Goal: Contribute content

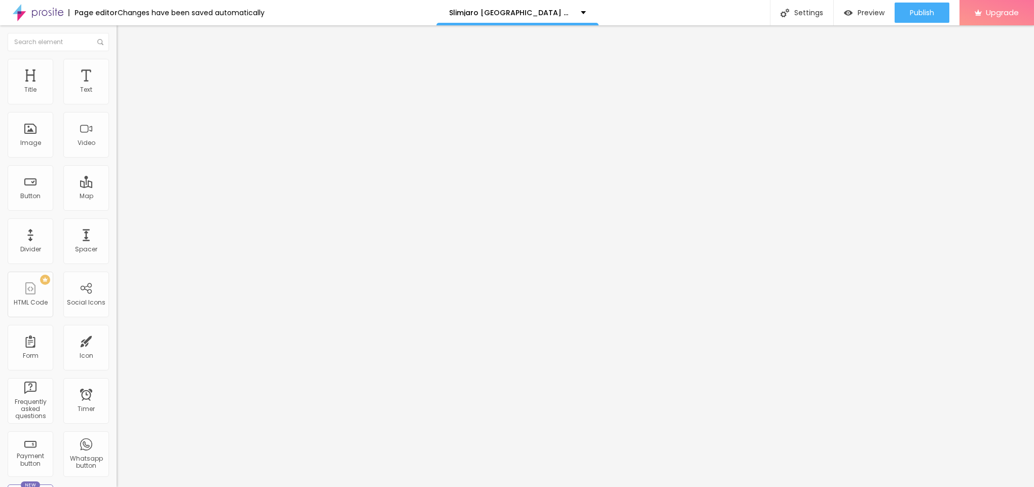
click at [117, 87] on span "Add image" at bounding box center [138, 83] width 42 height 9
click at [117, 64] on img at bounding box center [121, 63] width 9 height 9
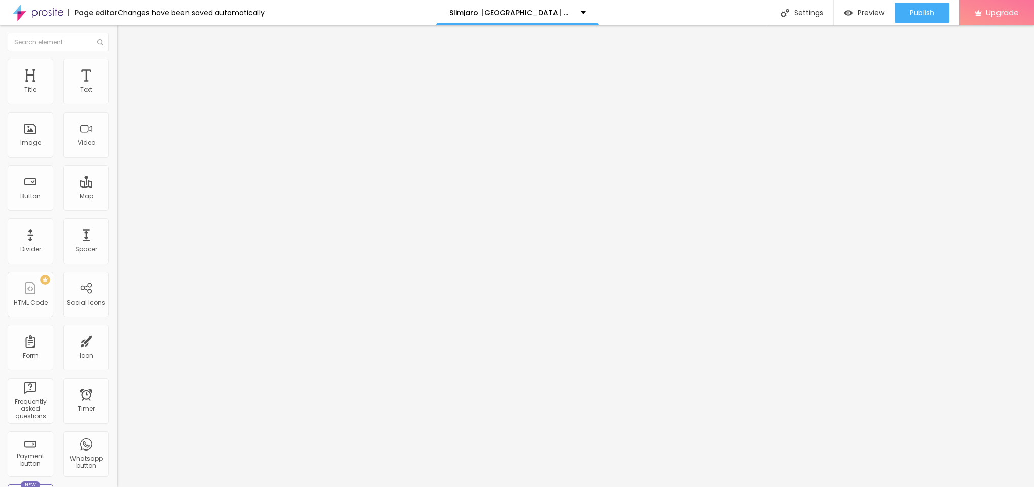
type input "90"
type input "85"
type input "80"
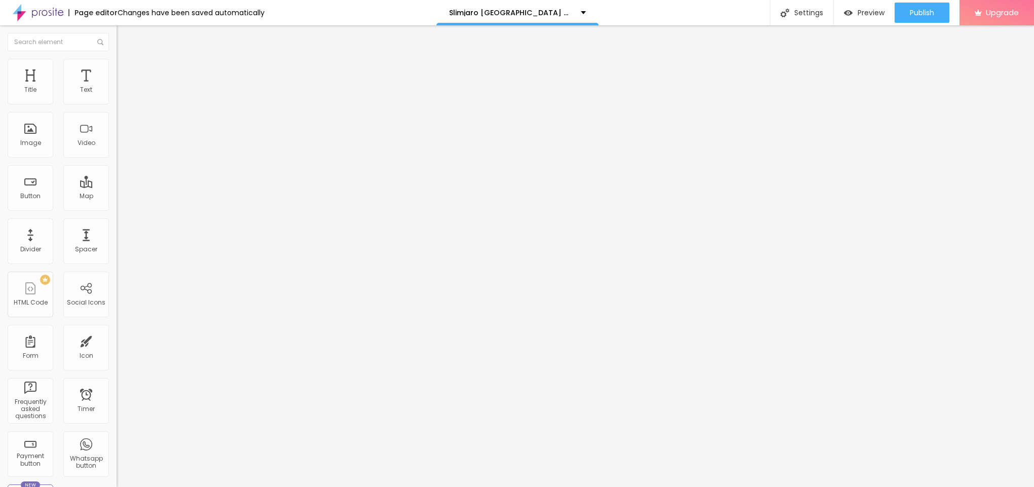
type input "80"
type input "75"
type input "70"
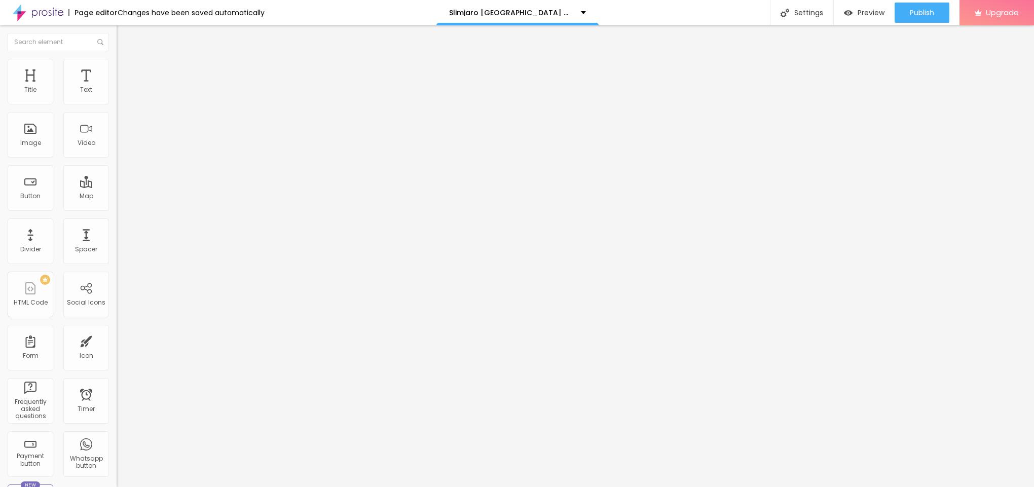
type input "65"
type input "60"
type input "55"
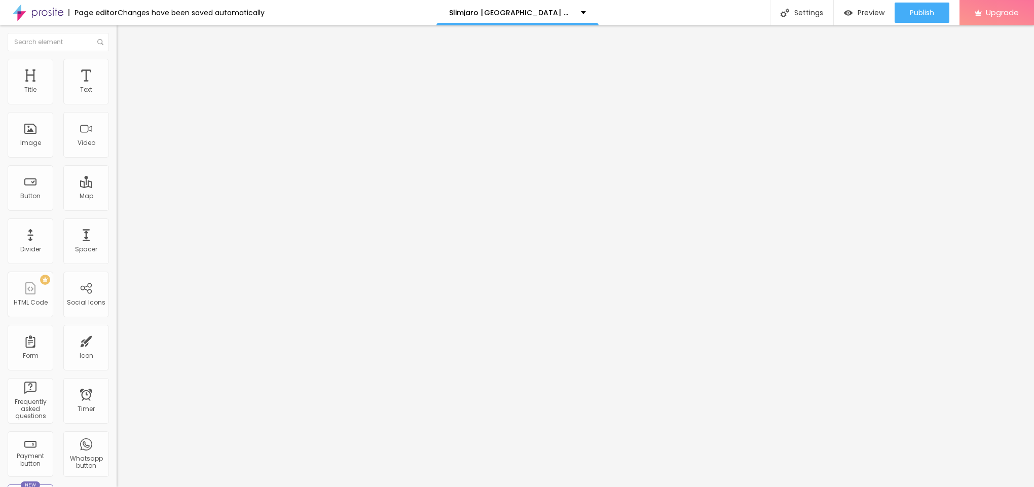
drag, startPoint x: 105, startPoint y: 112, endPoint x: 59, endPoint y: 121, distance: 47.0
type input "55"
click at [117, 104] on input "range" at bounding box center [149, 100] width 65 height 8
click at [117, 105] on div "Size 55 px %" at bounding box center [175, 92] width 117 height 26
type input "50"
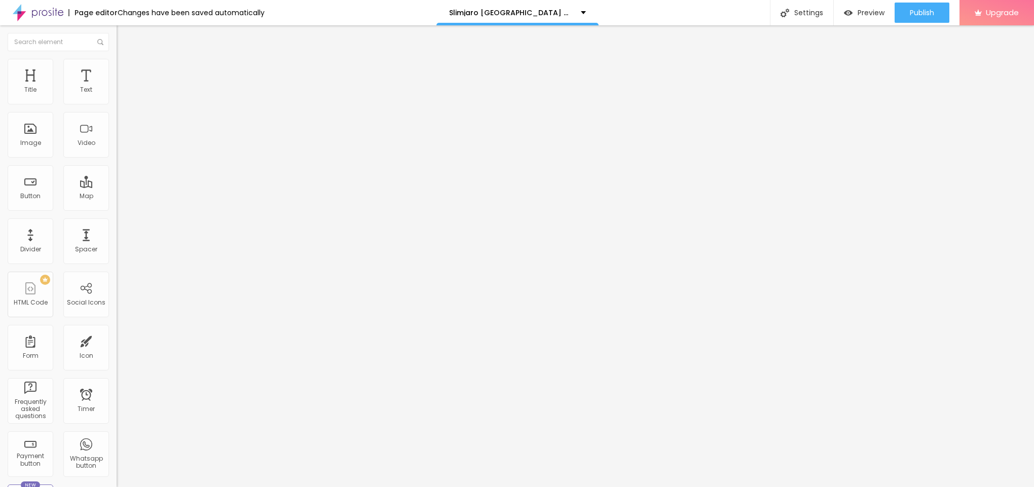
type input "50"
click at [117, 104] on input "range" at bounding box center [149, 100] width 65 height 8
click at [117, 59] on li "Content" at bounding box center [175, 54] width 117 height 10
click at [117, 102] on input "text" at bounding box center [178, 97] width 122 height 10
paste input "Slimjaro"
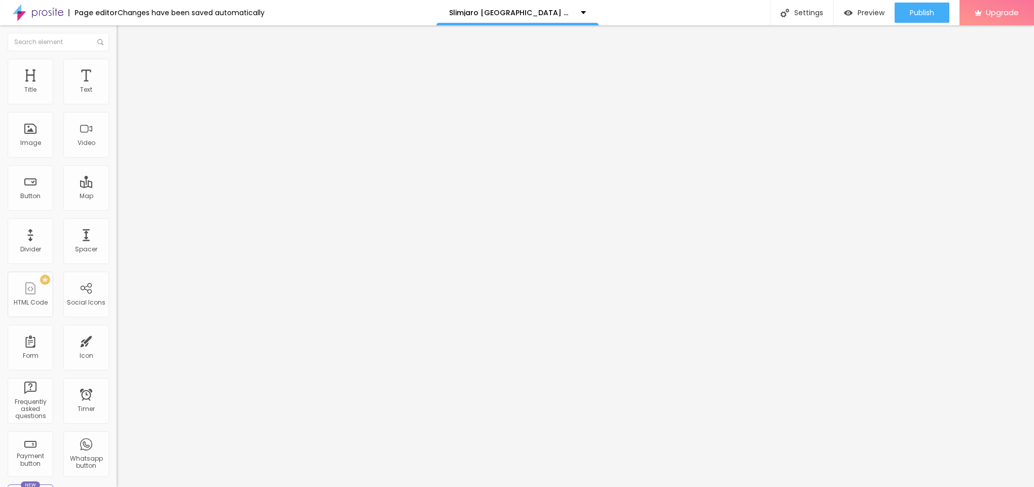
type input "Slimjaro"
drag, startPoint x: 49, startPoint y: 271, endPoint x: 0, endPoint y: 271, distance: 49.2
click at [117, 232] on div "Change image Image description (Alt) Slimjaro Align Aspect Ratio Original Cinem…" at bounding box center [175, 155] width 117 height 153
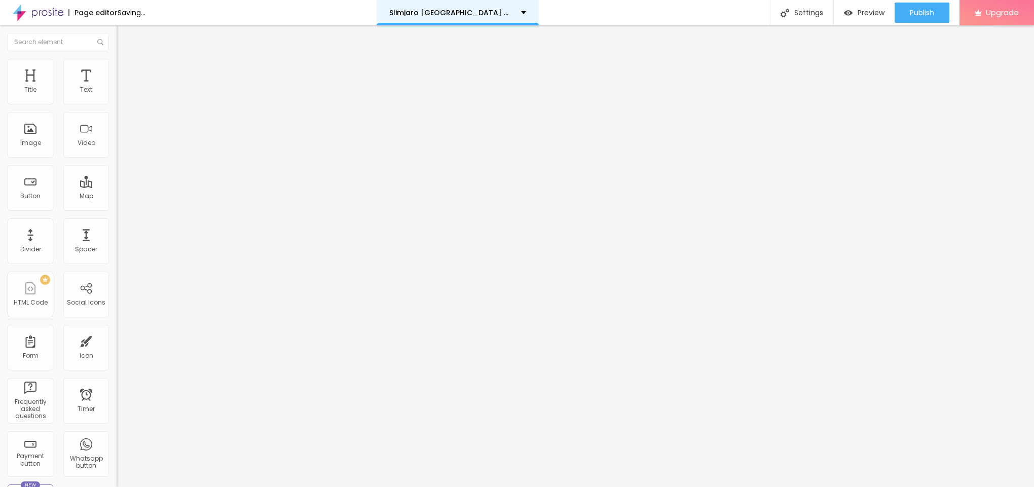
paste input "[URL][DOMAIN_NAME]"
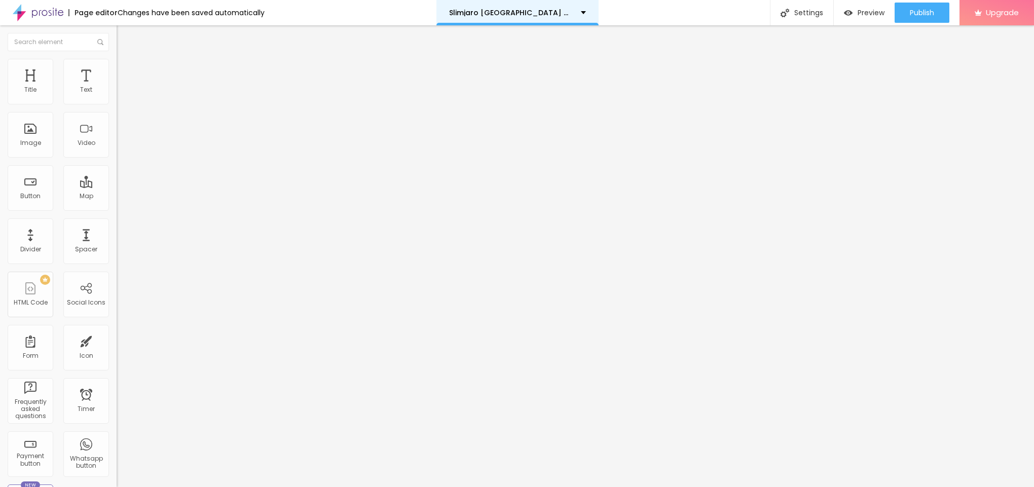
type input "[URL][DOMAIN_NAME]"
click at [117, 31] on button "Edit Image" at bounding box center [175, 36] width 117 height 23
click at [124, 37] on img "button" at bounding box center [128, 37] width 8 height 8
drag, startPoint x: 49, startPoint y: 119, endPoint x: 0, endPoint y: 111, distance: 49.8
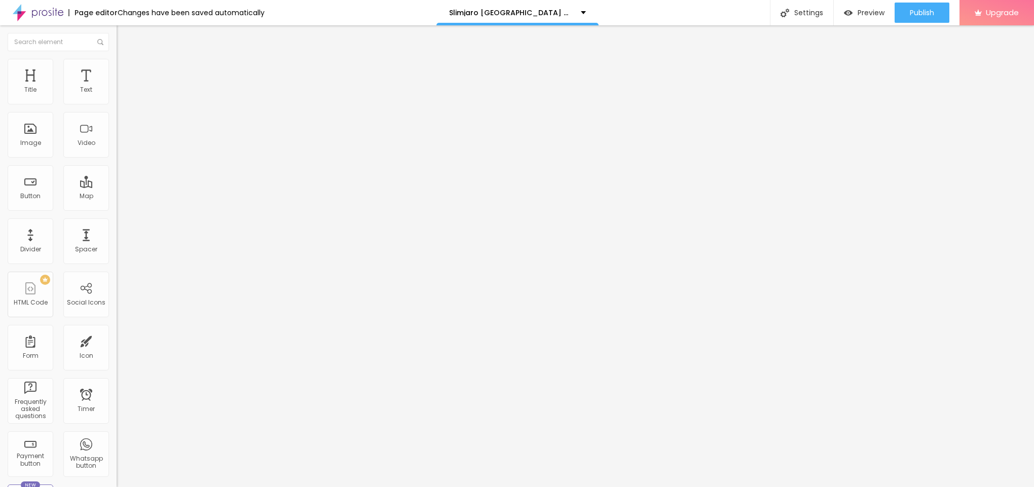
click at [117, 111] on div "Text Click me Align Size Default Small Default Big Link URL https:// Open in ne…" at bounding box center [175, 153] width 117 height 148
paste input "😍👇SHOP NOW😍👇"
type input "😍👇SHOP NOW😍👇"
drag, startPoint x: 55, startPoint y: 213, endPoint x: 0, endPoint y: 212, distance: 55.3
click at [117, 212] on div "Text 😍👇SHOP NOW😍👇 Align Size Default Small Default Big Link URL https:// Open i…" at bounding box center [175, 153] width 117 height 148
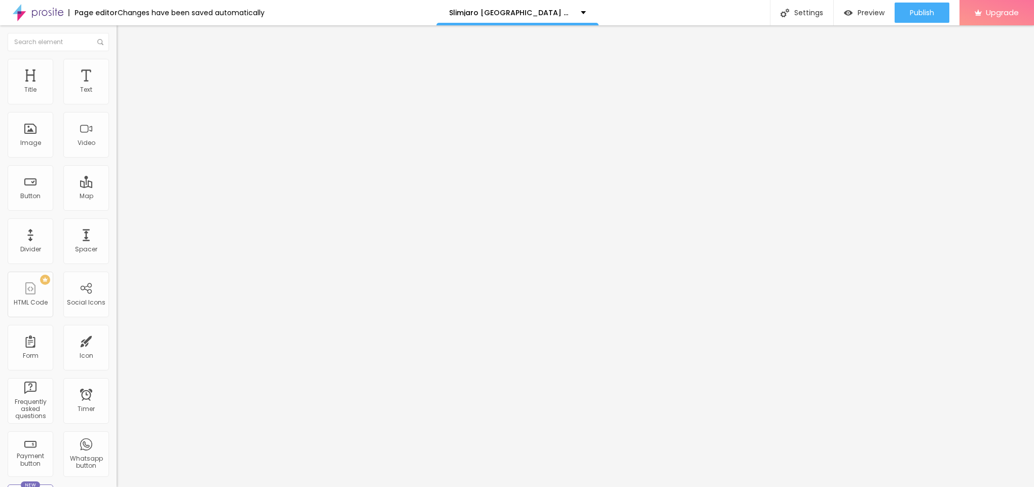
paste input "[URL][DOMAIN_NAME]"
type input "[URL][DOMAIN_NAME]"
click at [124, 37] on img "button" at bounding box center [128, 37] width 8 height 8
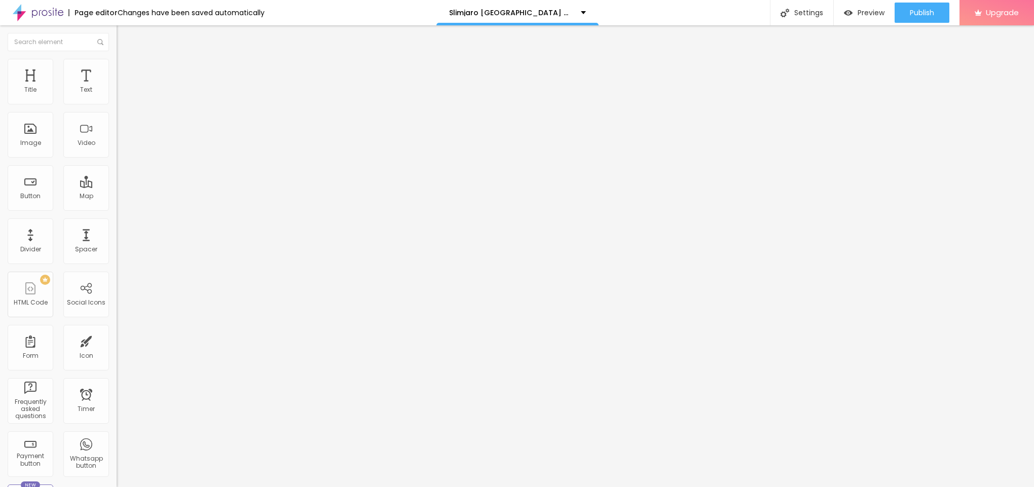
click at [121, 147] on icon "button" at bounding box center [124, 144] width 6 height 6
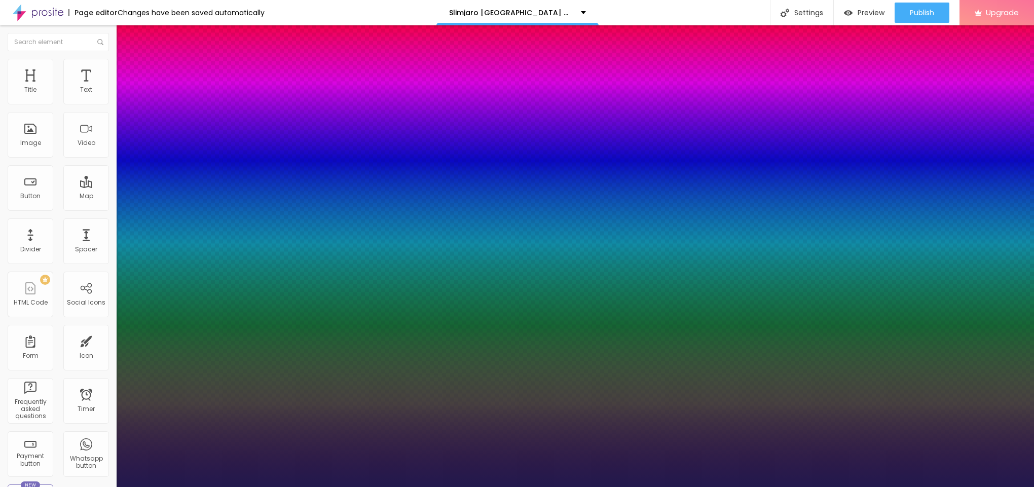
type input "1"
type input "20"
type input "1"
type input "23"
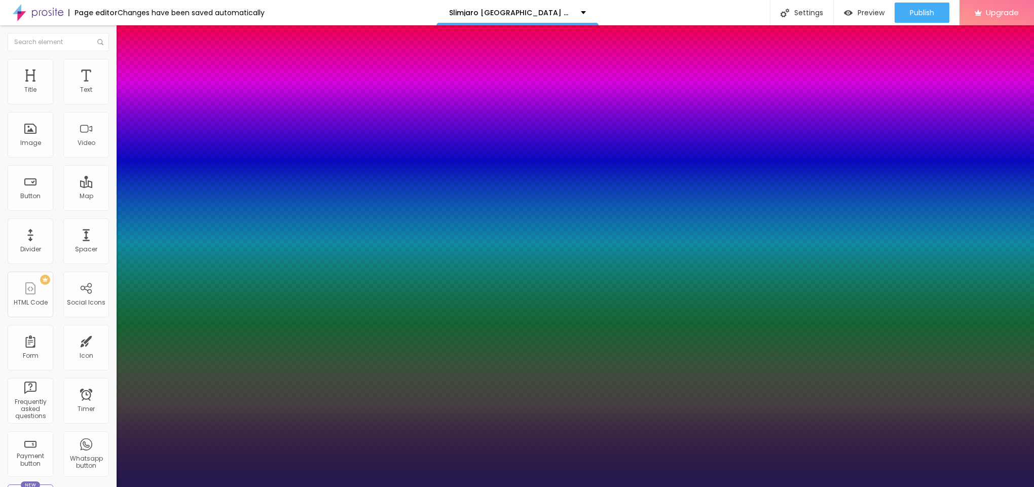
type input "23"
type input "1"
type input "24"
type input "1"
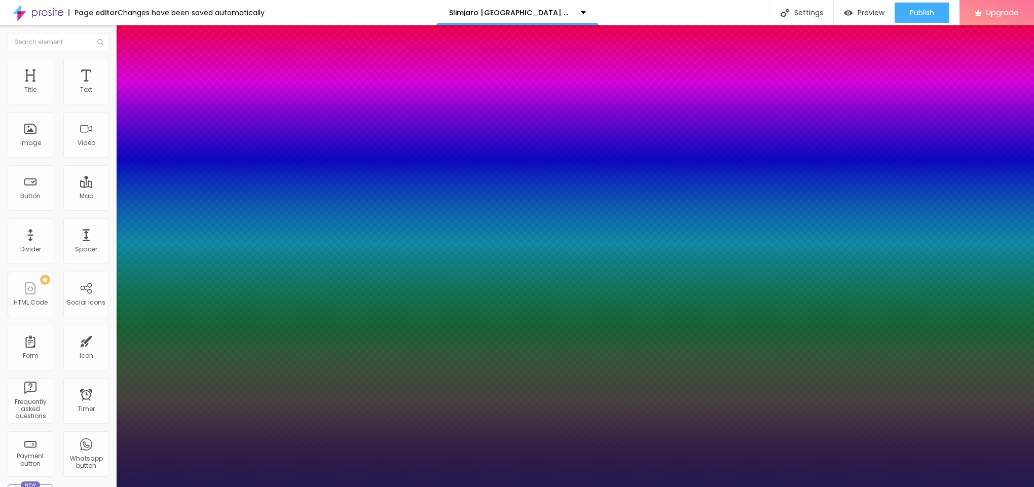
type input "26"
type input "1"
type input "28"
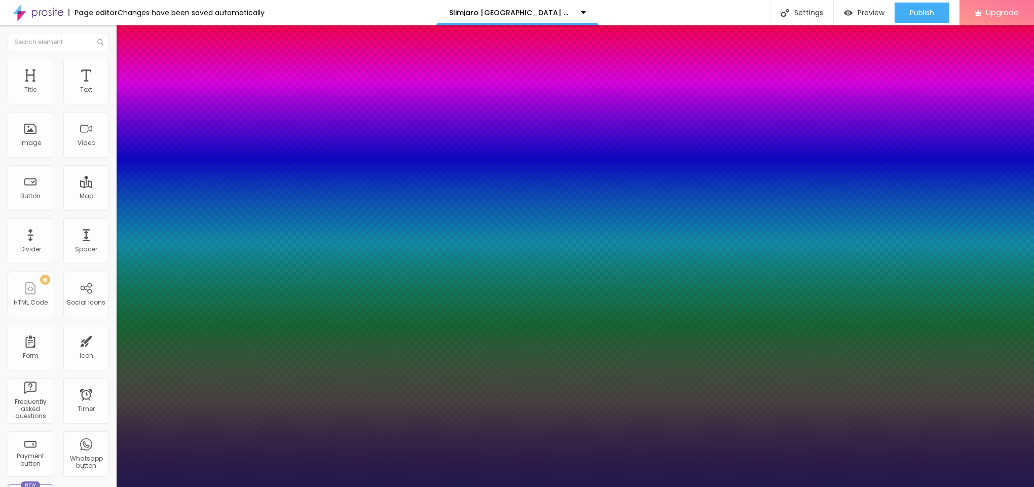
type input "1"
type input "29"
type input "1"
type input "30"
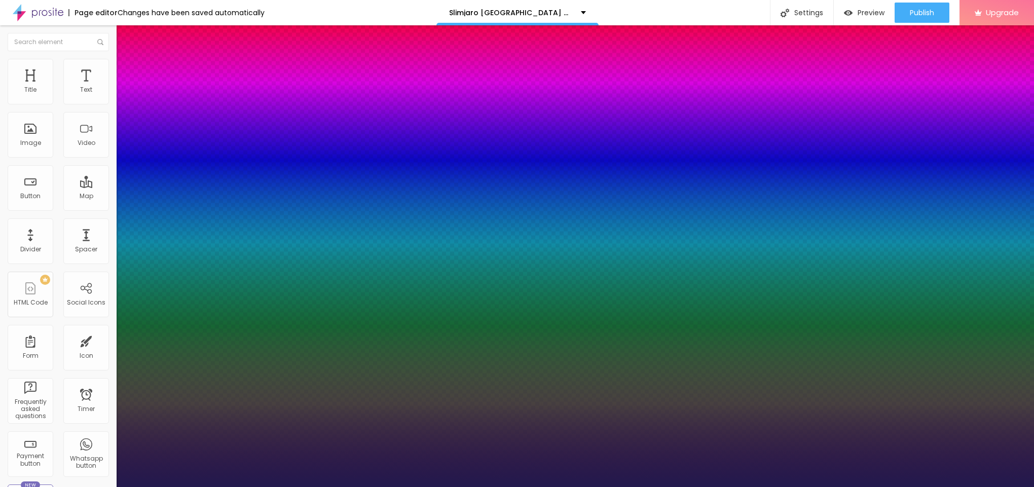
type input "30"
type input "1"
type input "35"
type input "1"
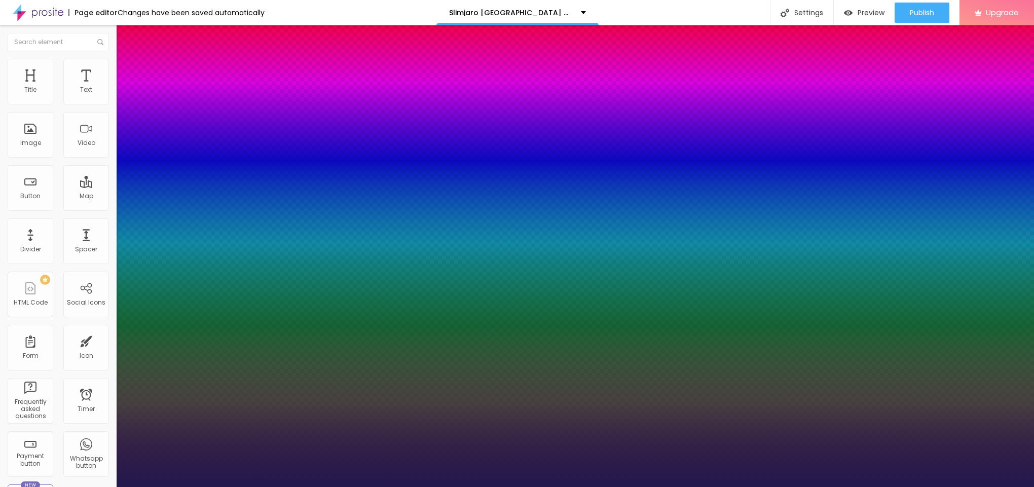
type input "36"
type input "1"
type input "37"
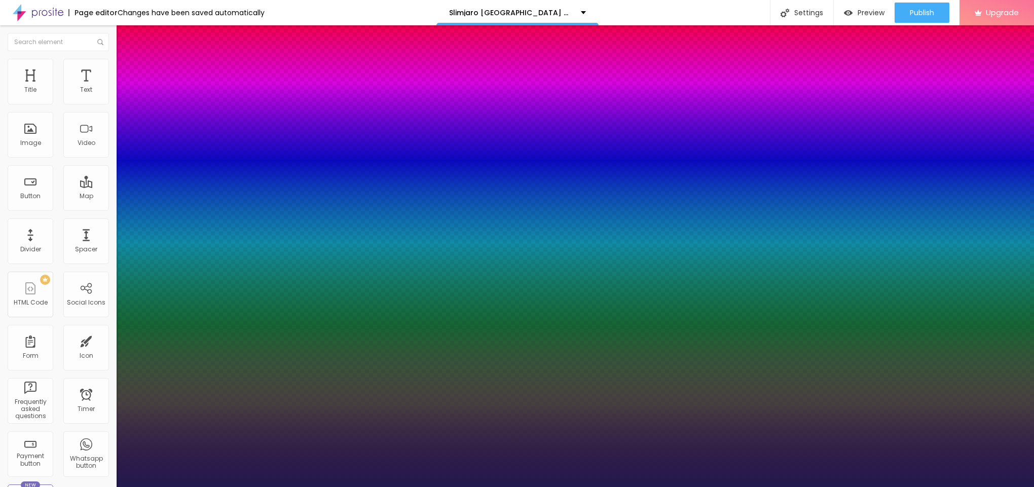
type input "1"
type input "43"
type input "1"
type input "45"
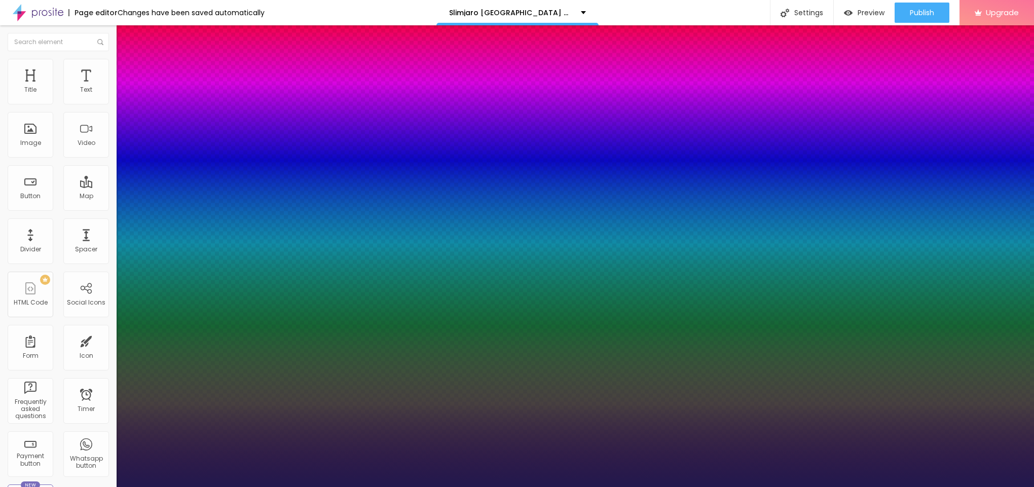
type input "45"
type input "1"
type input "48"
type input "1"
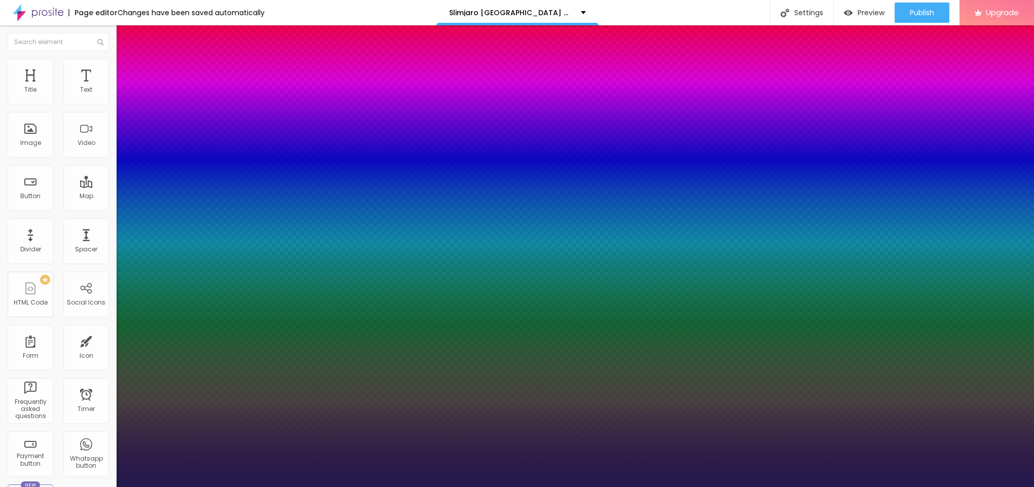
type input "49"
type input "1"
type input "50"
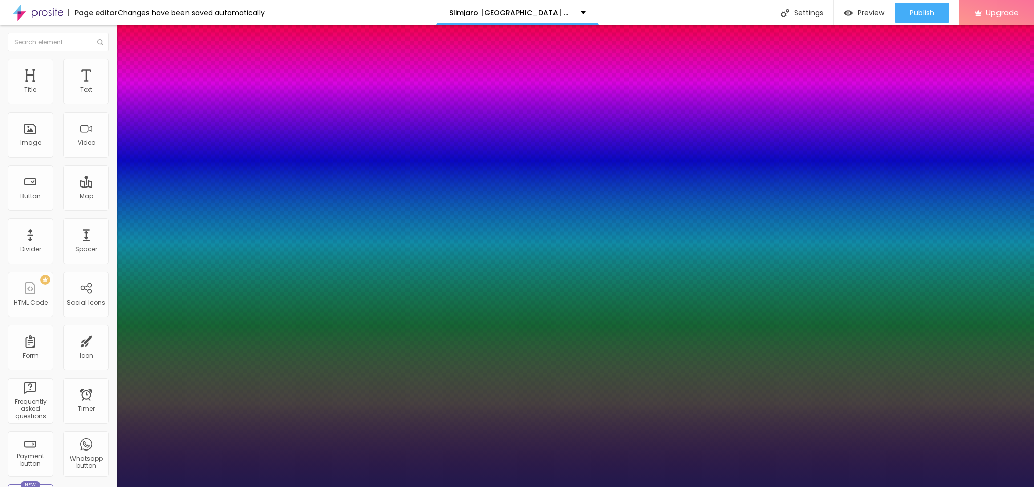
type input "1"
type input "51"
type input "1"
type input "52"
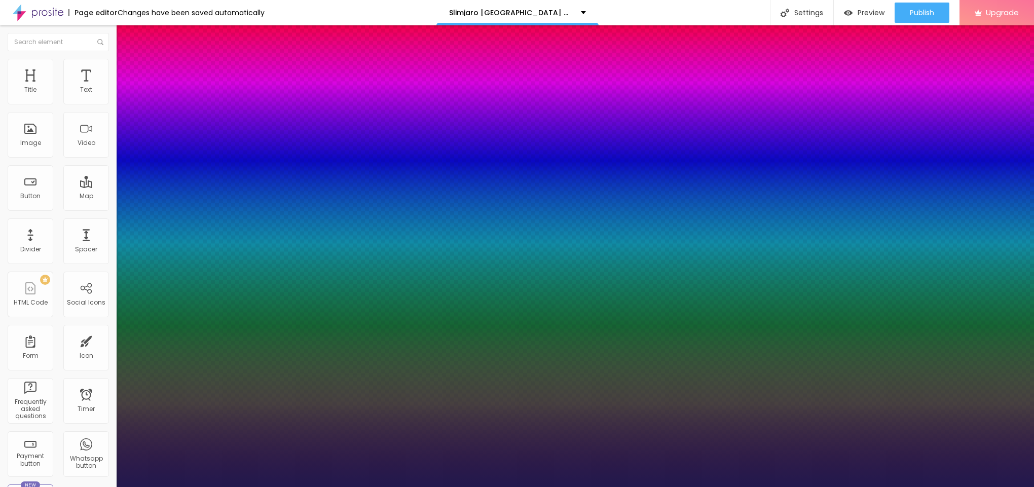
type input "52"
type input "1"
type input "51"
type input "1"
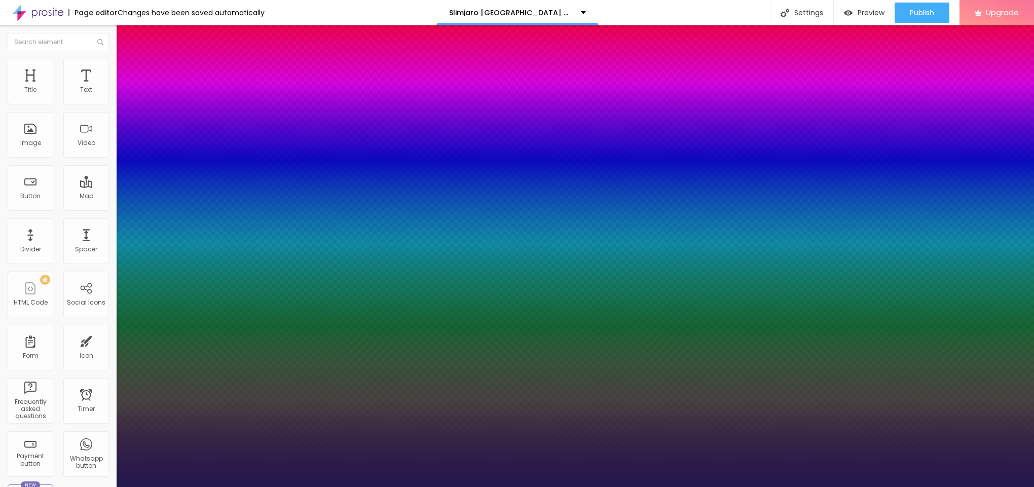
type input "50"
type input "1"
type input "47"
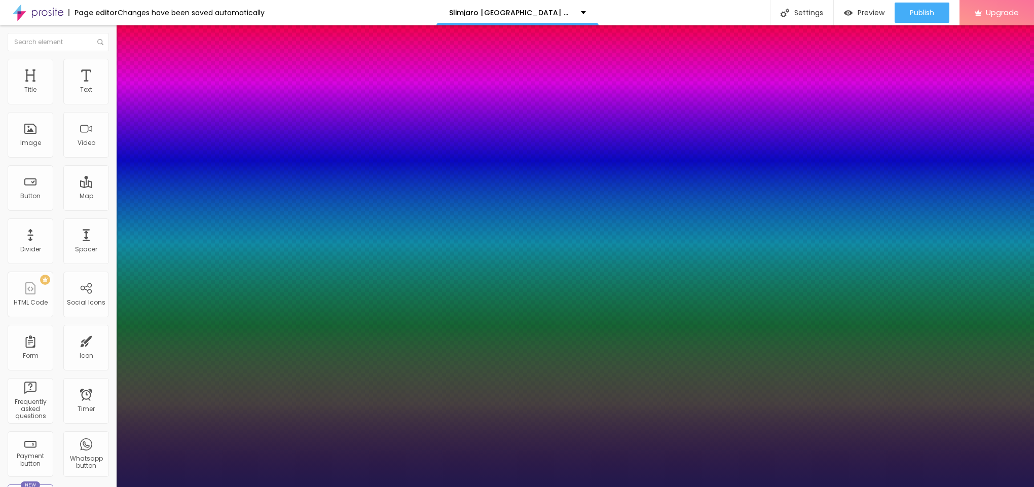
type input "1"
type input "46"
type input "1"
type input "45"
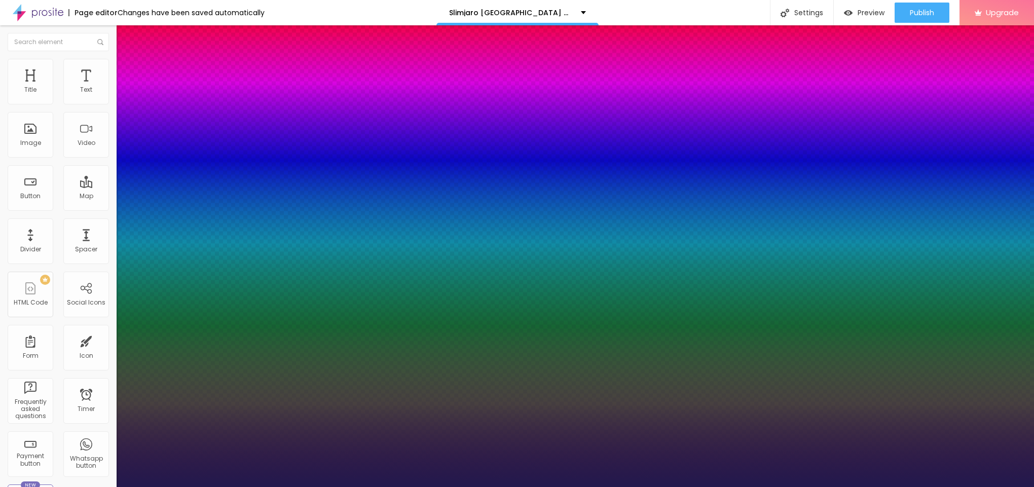
type input "45"
type input "1"
type input "44"
type input "1"
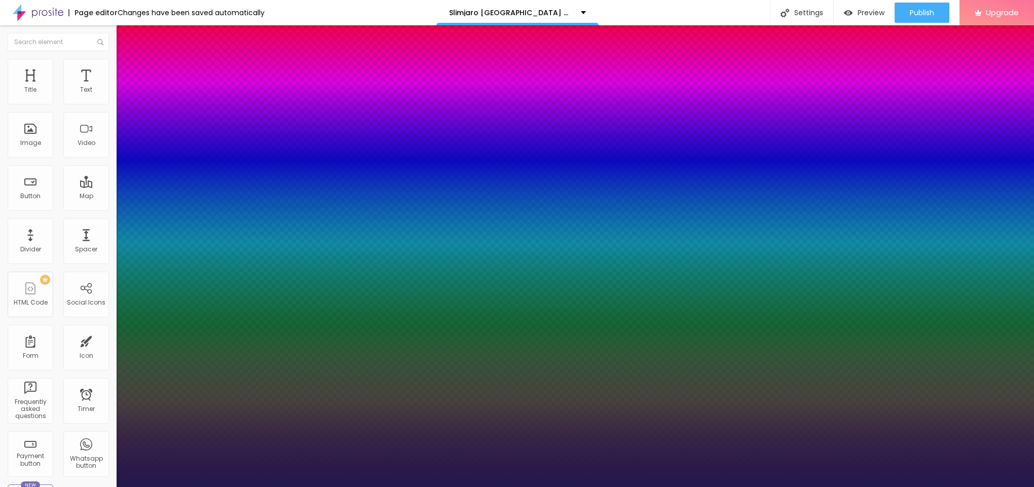
drag, startPoint x: 134, startPoint y: 283, endPoint x: 160, endPoint y: 292, distance: 26.8
type input "44"
type input "1"
click at [500, 487] on div at bounding box center [517, 487] width 1034 height 0
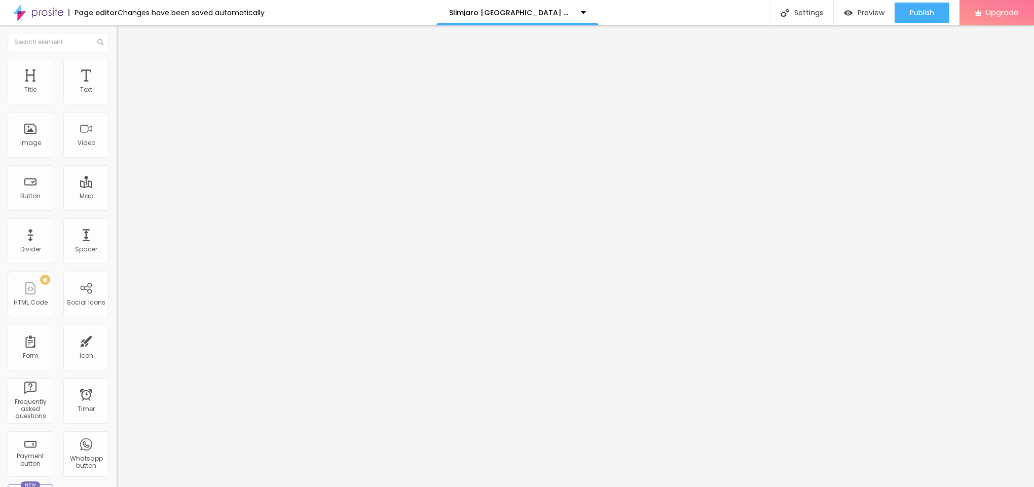
click at [117, 97] on button "button" at bounding box center [124, 92] width 14 height 11
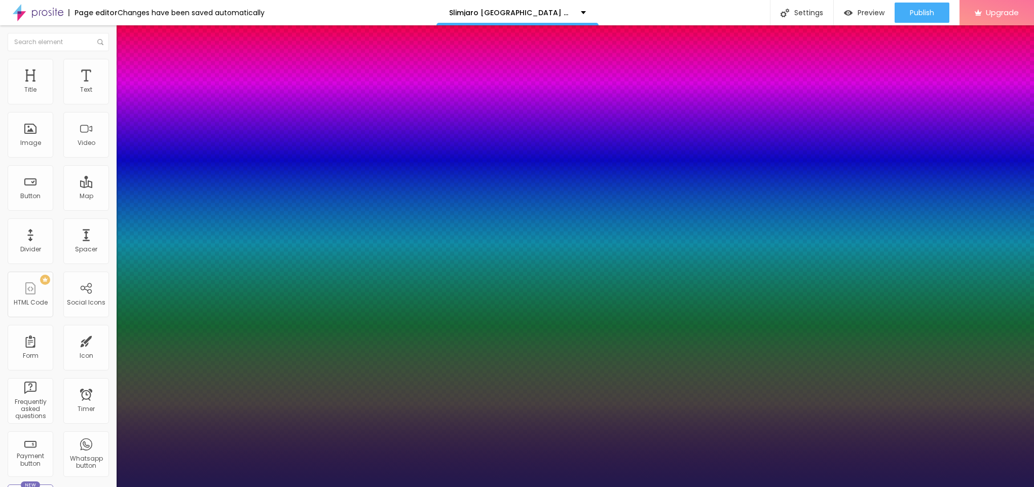
type input "1"
type input "17"
type input "1"
type input "18"
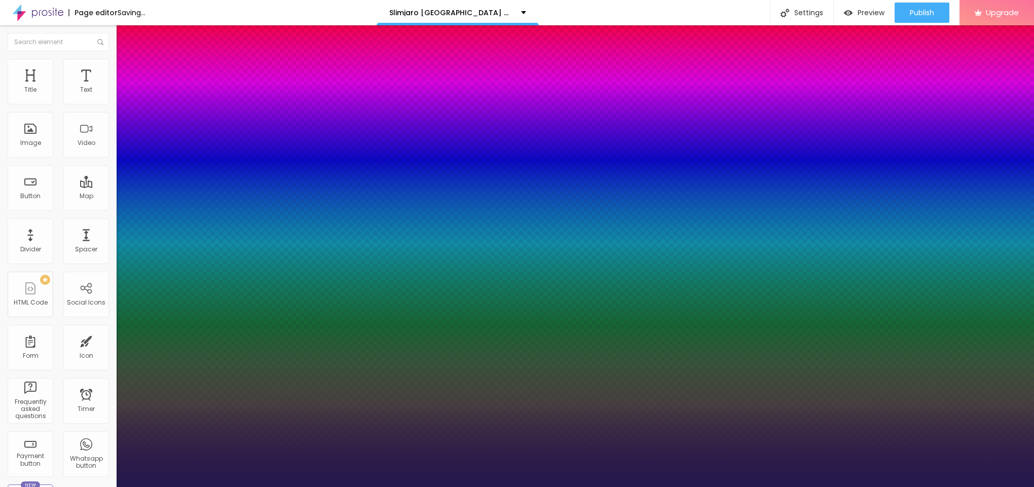
type input "18"
type input "1"
type input "18"
type input "1"
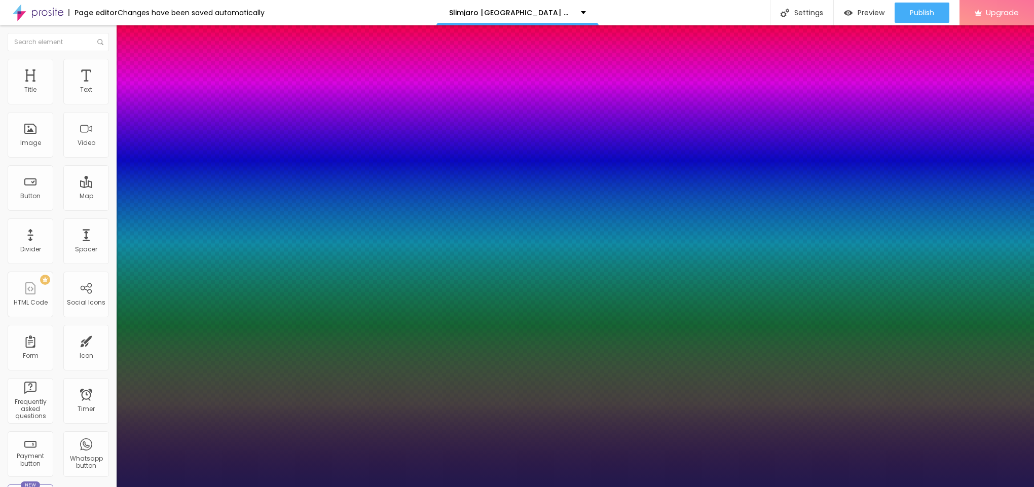
type input "19"
type input "1"
type input "20"
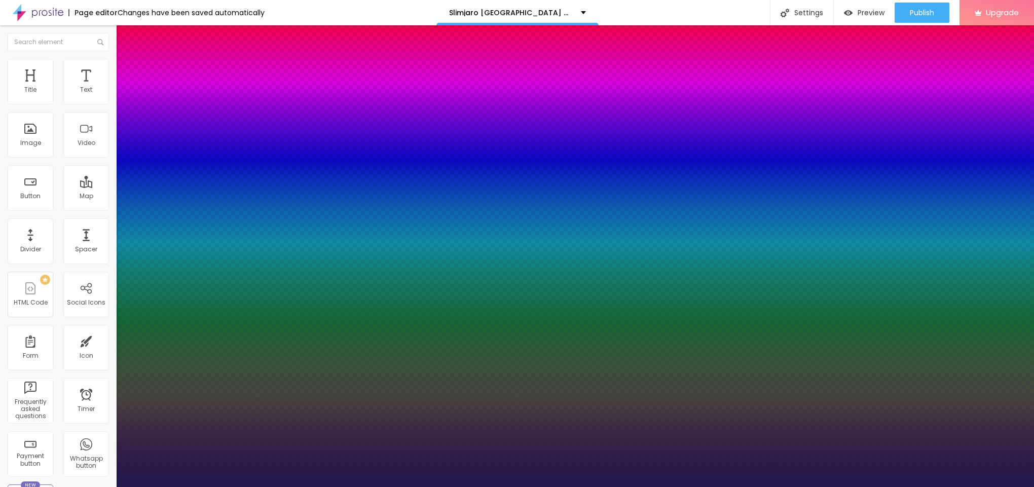
type input "1"
type input "20"
click at [482, 487] on div at bounding box center [517, 487] width 1034 height 0
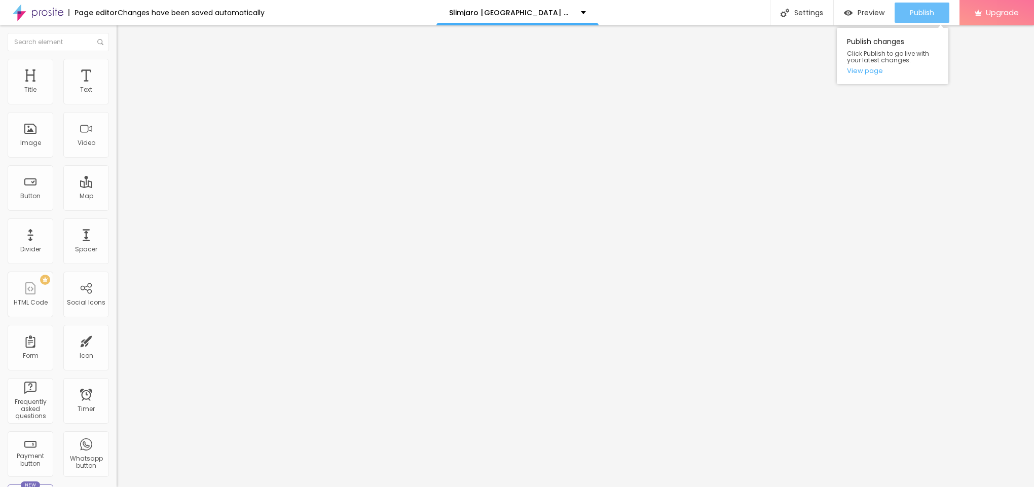
click at [916, 18] on div "Publish" at bounding box center [922, 13] width 24 height 20
click at [865, 73] on link "View page" at bounding box center [892, 70] width 91 height 7
